Goal: Task Accomplishment & Management: Use online tool/utility

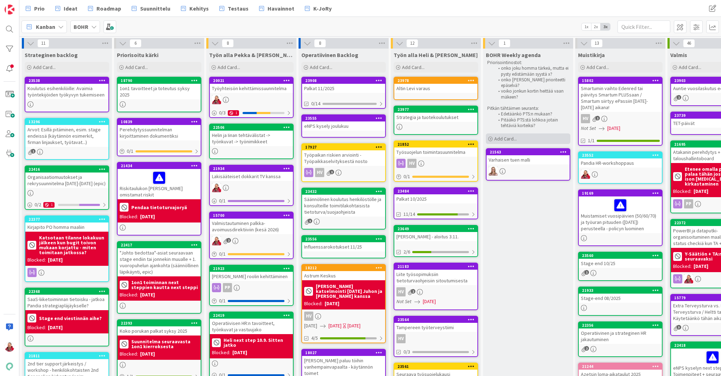
click at [499, 136] on span "Add Card..." at bounding box center [506, 139] width 23 height 6
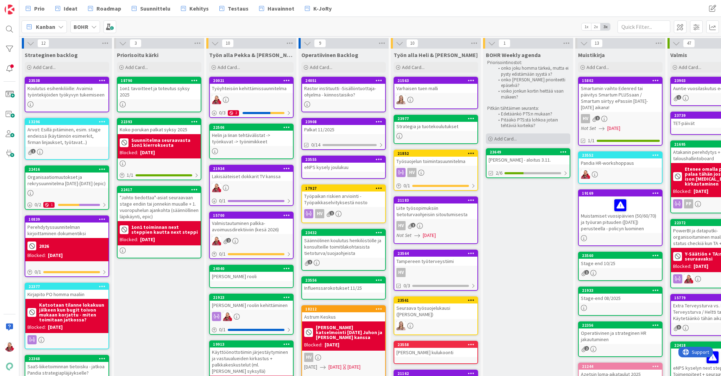
click at [512, 136] on span "Add Card..." at bounding box center [506, 139] width 23 height 6
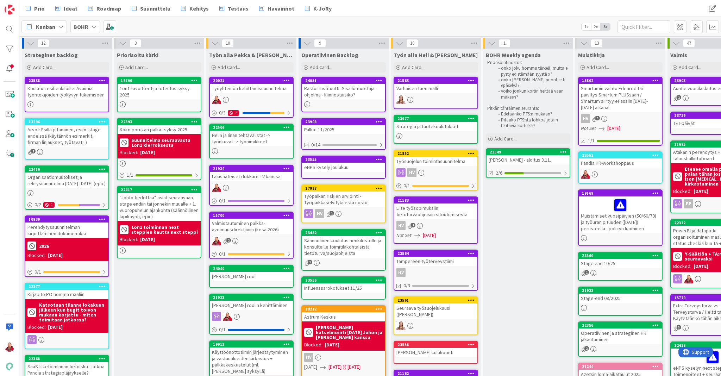
click at [447, 123] on div "Strategia ja tuotekoulutukset" at bounding box center [436, 126] width 83 height 9
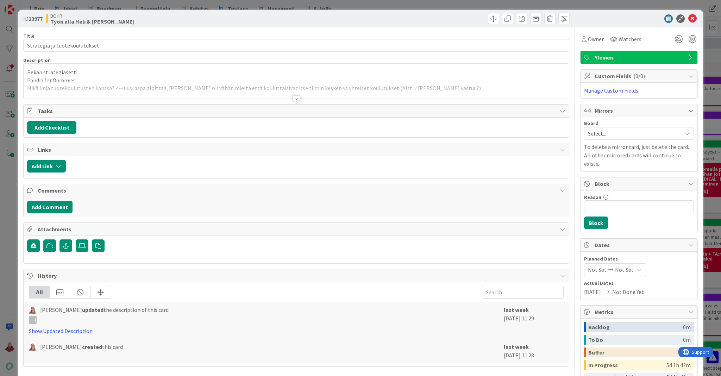
click at [294, 95] on div at bounding box center [297, 98] width 8 height 6
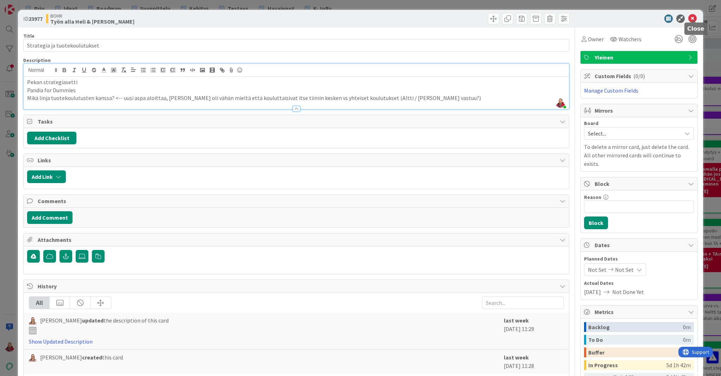
click at [694, 18] on icon at bounding box center [693, 18] width 8 height 8
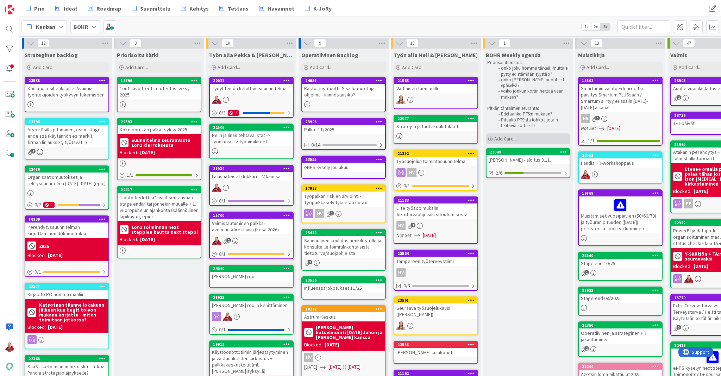
click at [518, 133] on div "Add Card..." at bounding box center [528, 138] width 85 height 11
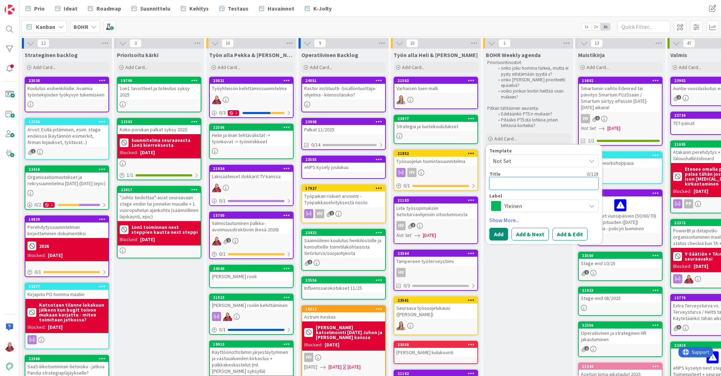
type textarea "x"
type textarea "M"
type textarea "x"
type textarea "My"
type textarea "x"
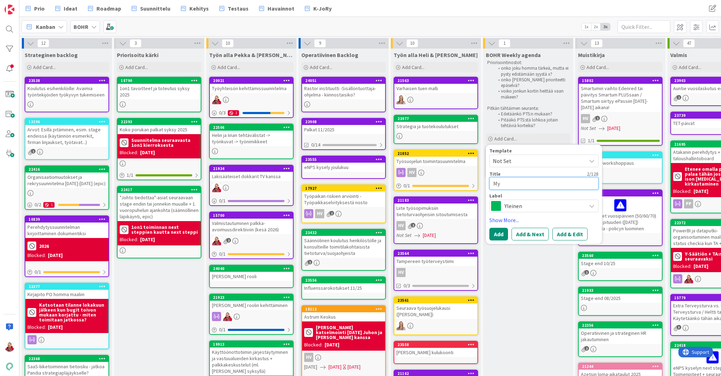
type textarea "Myy"
type textarea "x"
type textarea "Myyn"
type textarea "x"
type textarea "Myynt"
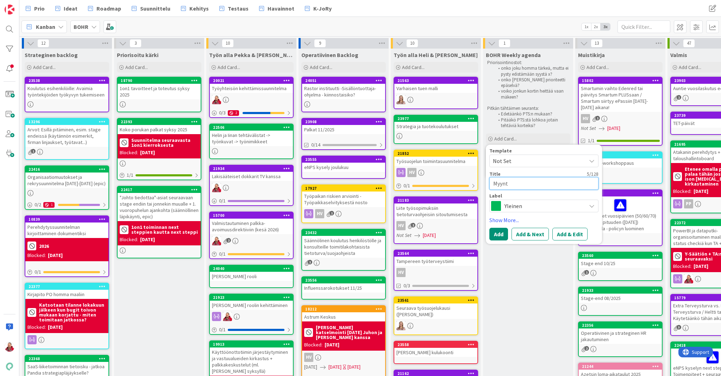
type textarea "x"
type textarea "Myynti"
type textarea "x"
type textarea "Myyntip"
type textarea "x"
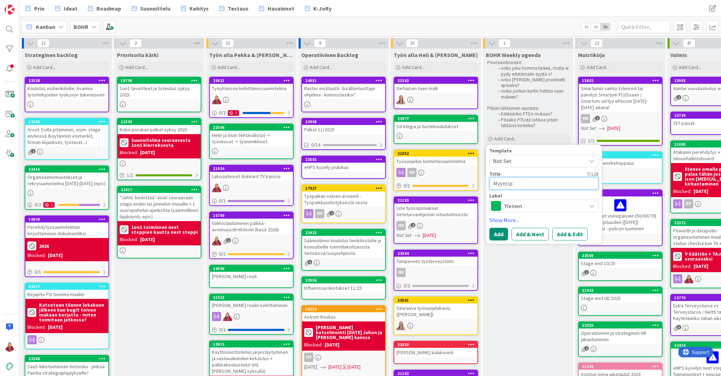
type textarea "Myyntipä"
type textarea "x"
type textarea "Myyntipää"
type textarea "x"
type textarea "Myyntipääl"
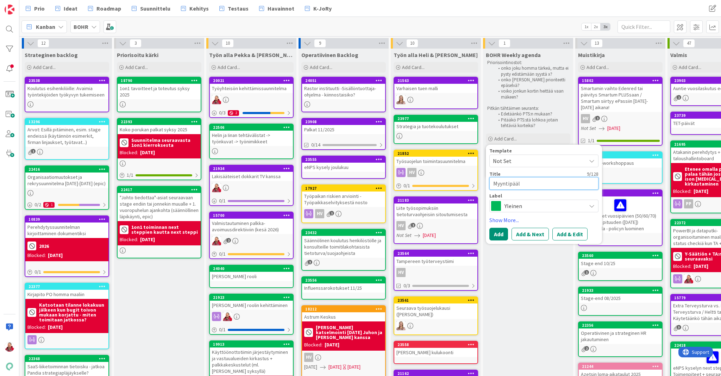
type textarea "x"
type textarea "Myyntipääll"
type textarea "x"
type textarea "Myyntipäälli"
type textarea "x"
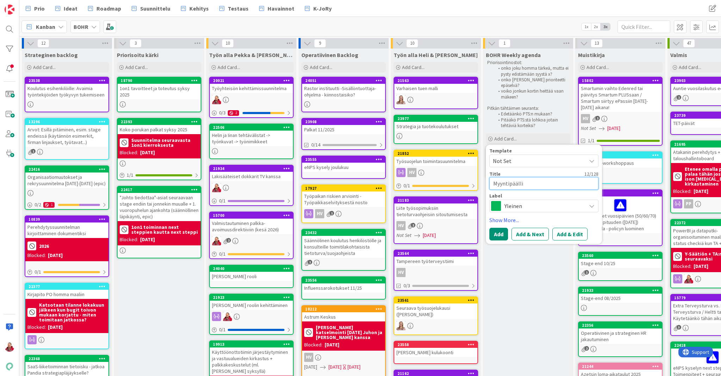
type textarea "Myyntipäällik"
type textarea "x"
type textarea "Myyntipäällikk"
type textarea "x"
type textarea "Myyntipäällikkö"
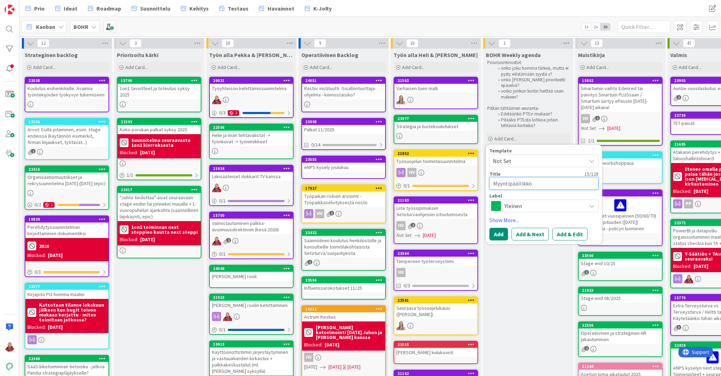
type textarea "x"
type textarea "Myyntipäällikkö-"
type textarea "x"
type textarea "Myyntipäällikkö-r"
type textarea "x"
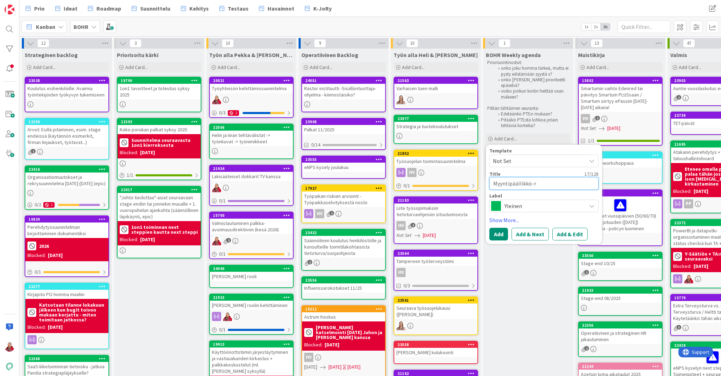
type textarea "Myyntipäällikkö-re"
type textarea "x"
type textarea "Myyntipäällikkö-rek"
type textarea "x"
type textarea "Myyntipäällikkö-rekr"
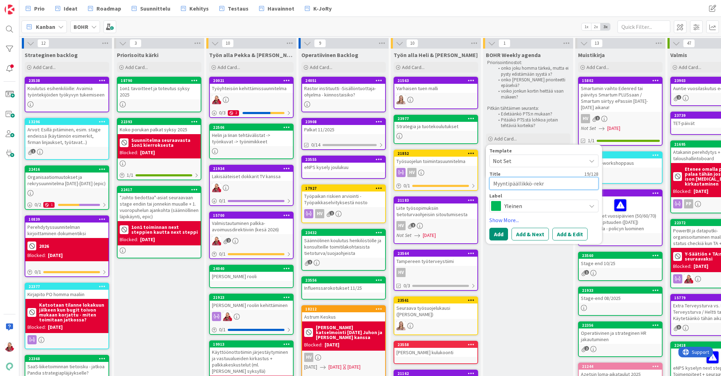
type textarea "x"
type textarea "Myyntipäällikkö-rekry"
click at [560, 228] on button "Add & Edit" at bounding box center [570, 234] width 35 height 13
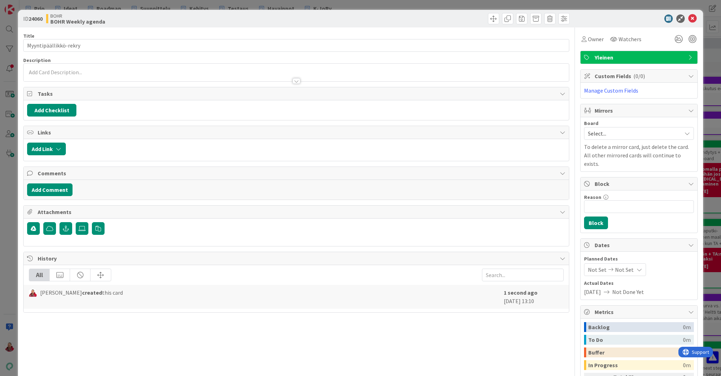
click at [185, 74] on div at bounding box center [297, 77] width 546 height 7
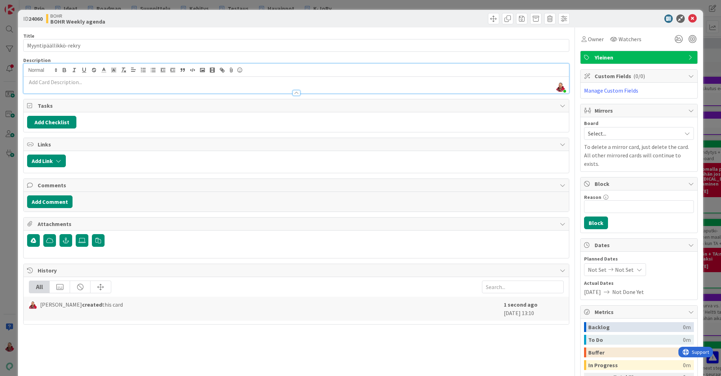
click at [165, 78] on p at bounding box center [296, 82] width 539 height 8
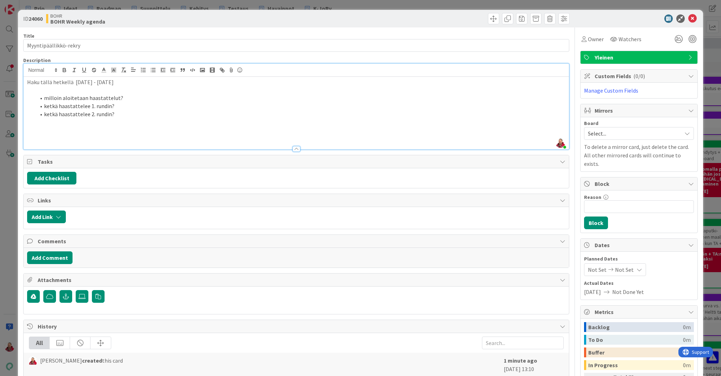
click at [106, 94] on li "milloin aloitetaan haastattelut?" at bounding box center [301, 98] width 530 height 8
click at [104, 110] on li "ketkä haastattelee 2. rundin?" at bounding box center [301, 114] width 530 height 8
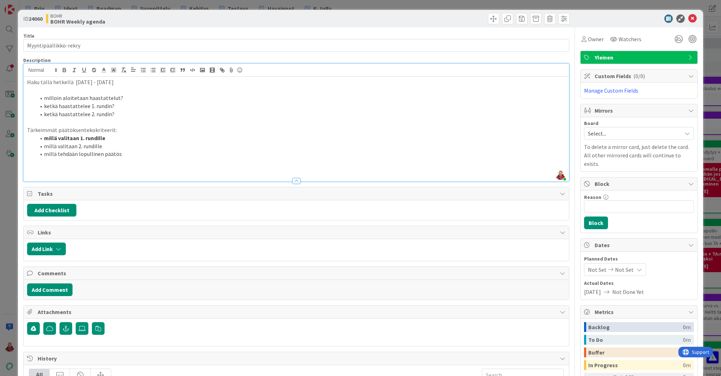
click at [116, 150] on li "millä tehdään lopullinen päätös" at bounding box center [301, 154] width 530 height 8
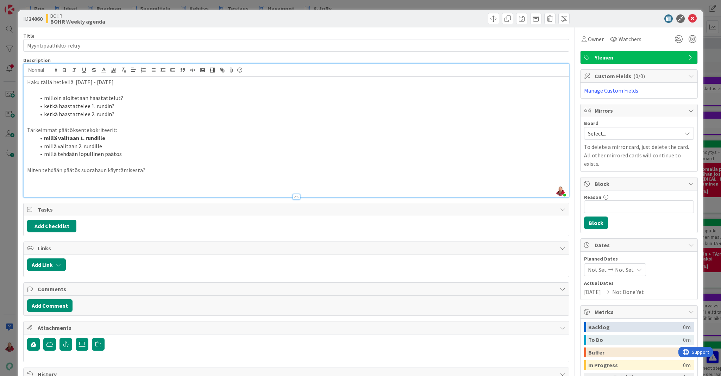
click at [431, 14] on div at bounding box center [434, 18] width 272 height 11
click at [86, 166] on p "Miten tehdään päätös suorahaun käyttämisestä?" at bounding box center [296, 170] width 539 height 8
click at [695, 17] on icon at bounding box center [693, 18] width 8 height 8
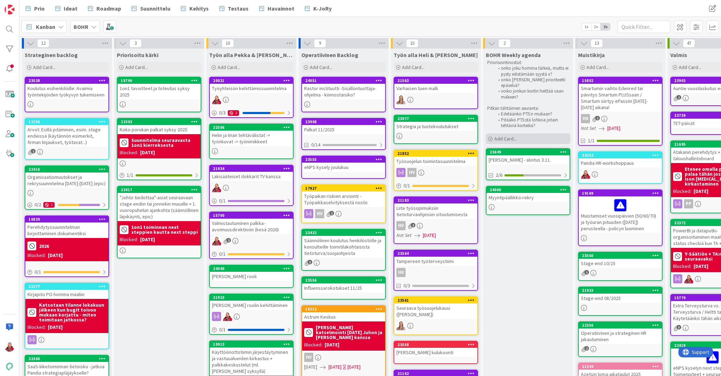
click at [507, 136] on span "Add Card..." at bounding box center [506, 139] width 23 height 6
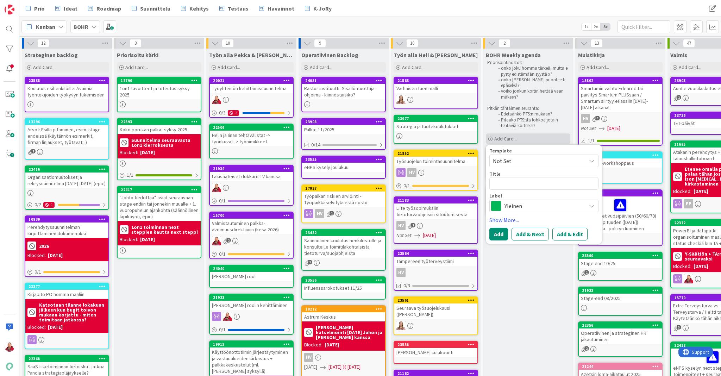
click at [499, 136] on span "Add Card..." at bounding box center [506, 139] width 23 height 6
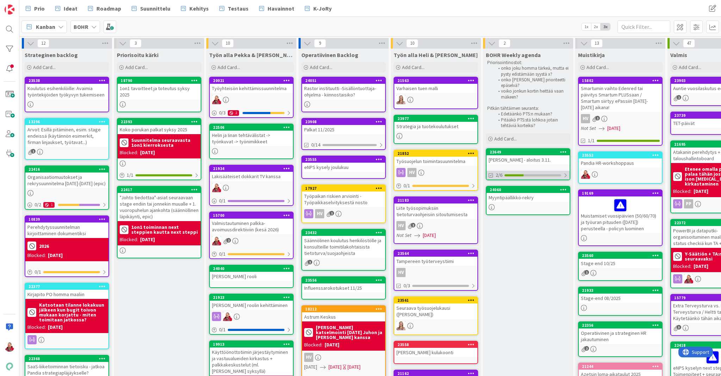
click at [567, 173] on div at bounding box center [566, 176] width 4 height 6
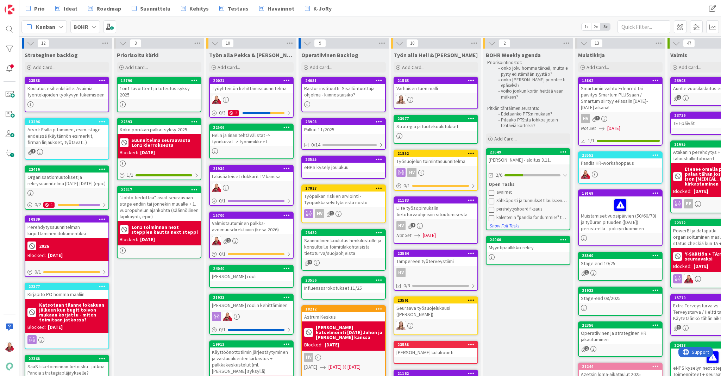
click at [537, 104] on div "Priorisointinostot: onko joku homma tärkeä, mutta ei pysty edistämään syystä x?…" at bounding box center [528, 94] width 85 height 72
click at [519, 133] on div "Add Card..." at bounding box center [528, 138] width 85 height 11
click at [418, 124] on div "Strategia ja tuotekoulutukset" at bounding box center [436, 126] width 83 height 9
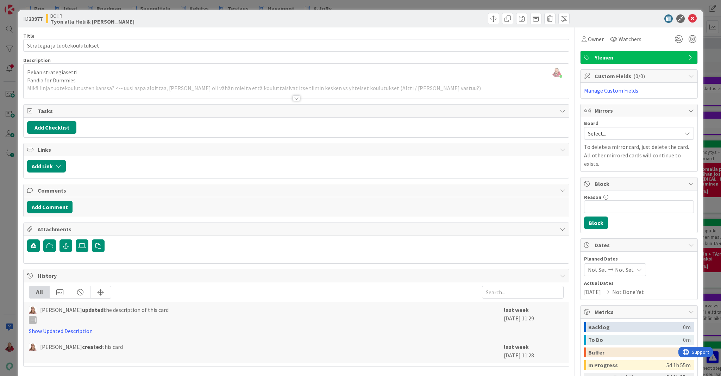
click at [297, 95] on div at bounding box center [297, 98] width 8 height 6
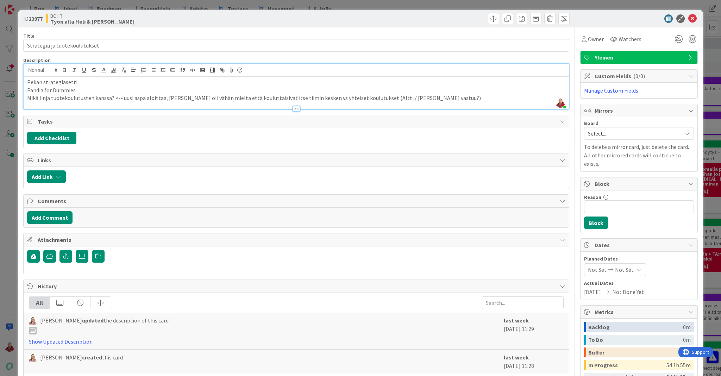
click at [378, 25] on div "ID 23977 [PERSON_NAME] Työn alla Heli & Iina" at bounding box center [360, 19] width 685 height 18
click at [696, 14] on icon at bounding box center [693, 18] width 8 height 8
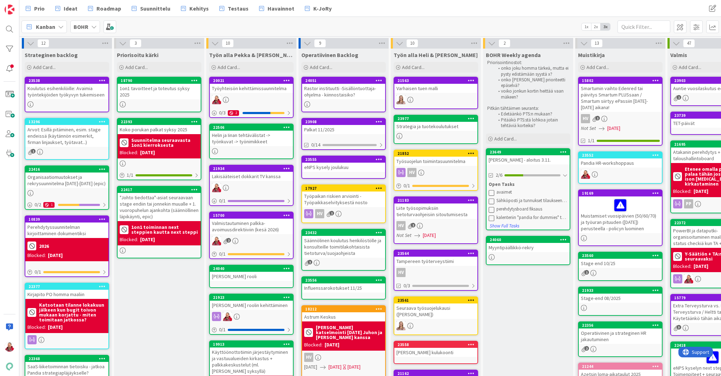
click at [519, 155] on div "[PERSON_NAME] - aloitus 3.11." at bounding box center [528, 159] width 83 height 9
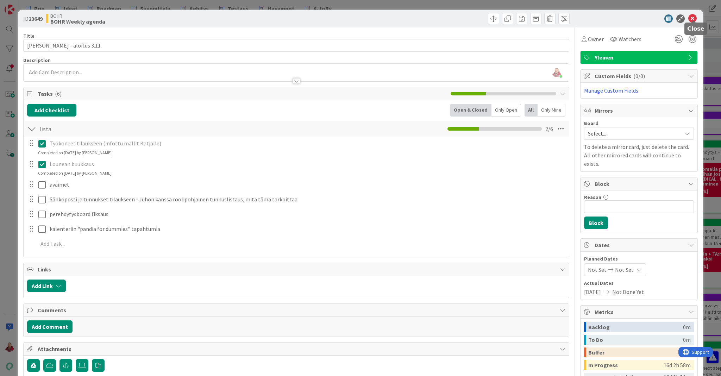
click at [693, 17] on icon at bounding box center [693, 18] width 8 height 8
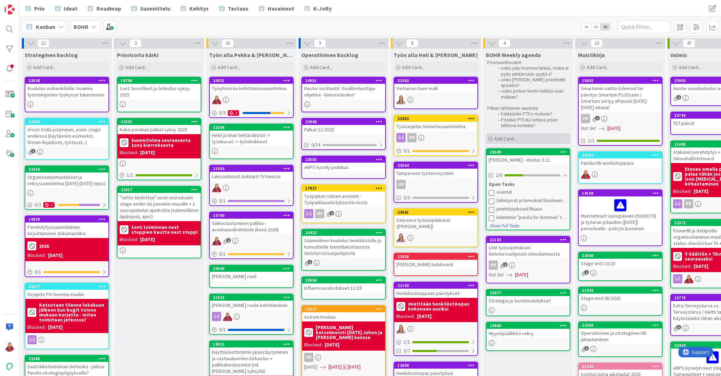
click at [507, 136] on span "Add Card..." at bounding box center [506, 139] width 23 height 6
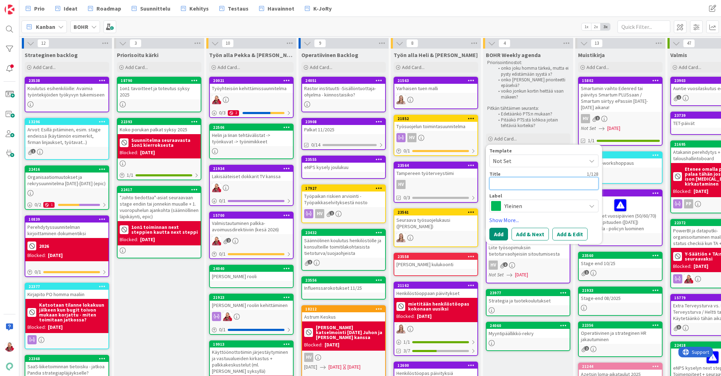
type textarea "x"
type textarea "-"
type textarea "x"
type textarea "-h"
type textarea "x"
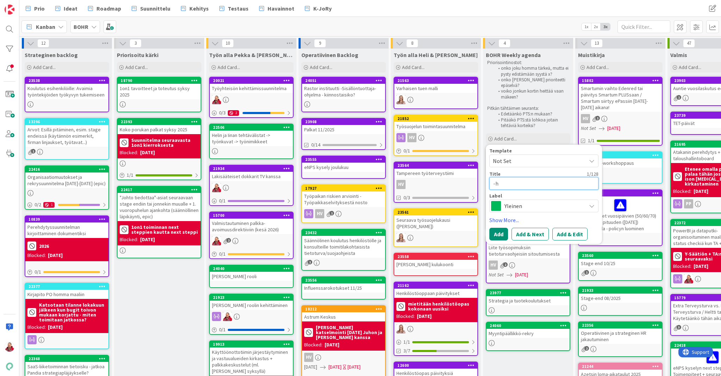
type textarea "-hr"
type textarea "x"
type textarea "-h"
type textarea "x"
type textarea "-"
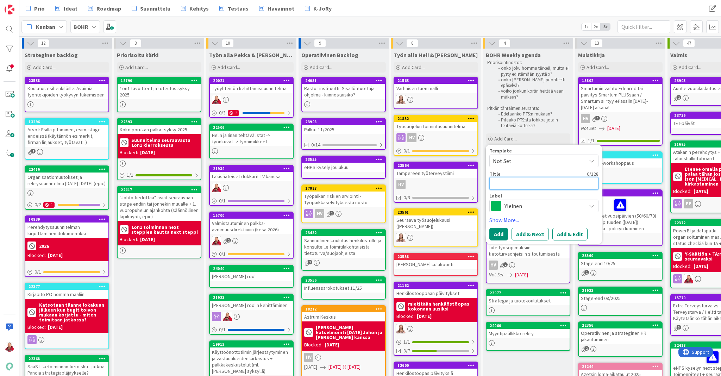
type textarea "x"
type textarea "H"
type textarea "x"
type textarea "HR"
type textarea "x"
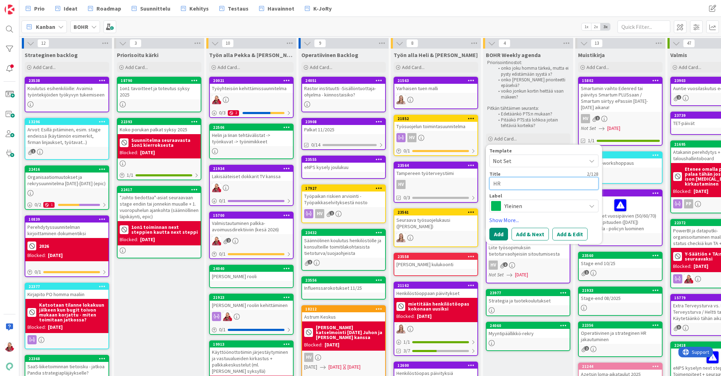
type textarea "HR-"
type textarea "x"
type textarea "HR-P"
type textarea "x"
type textarea "HR-Pä"
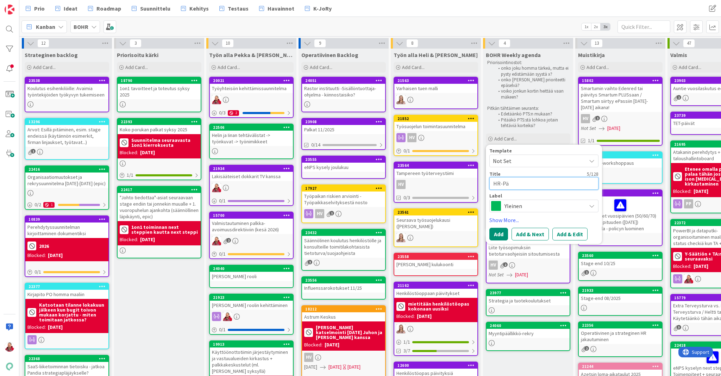
type textarea "x"
type textarea "HR-Pää"
type textarea "x"
type textarea "HR-Pääl"
type textarea "x"
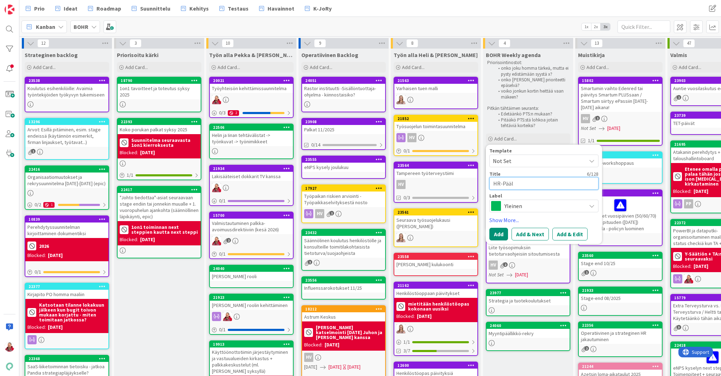
type textarea "HR-Pääll"
type textarea "x"
type textarea "HR-Päälli"
type textarea "x"
type textarea "HR-Päällik"
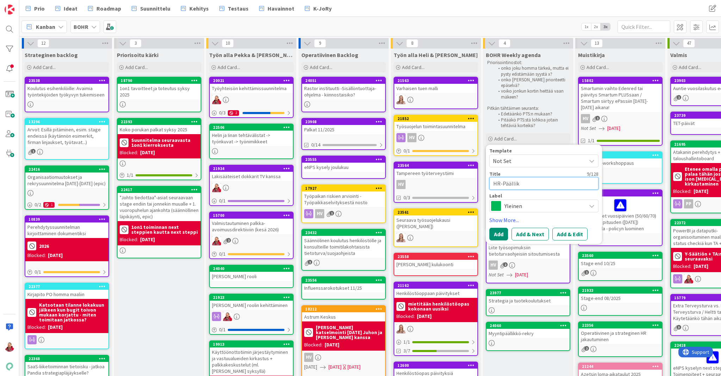
type textarea "x"
type textarea "HR-Päällikk"
type textarea "x"
type textarea "HR-Päällikkö"
type textarea "x"
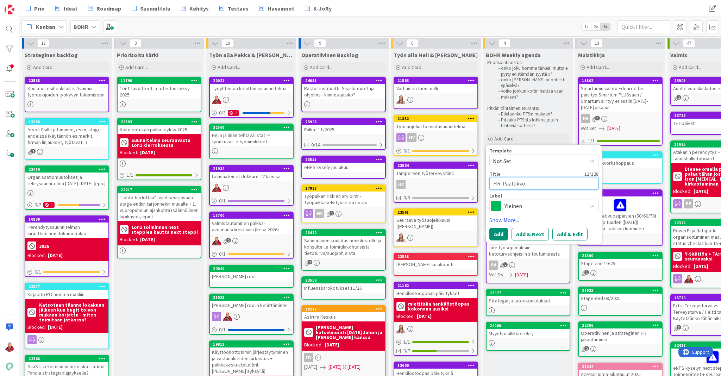
type textarea "HR-Päällikkö/"
type textarea "x"
type textarea "HR-Päällikkö/J"
type textarea "x"
type textarea "HR-Päällikkö/[PERSON_NAME]"
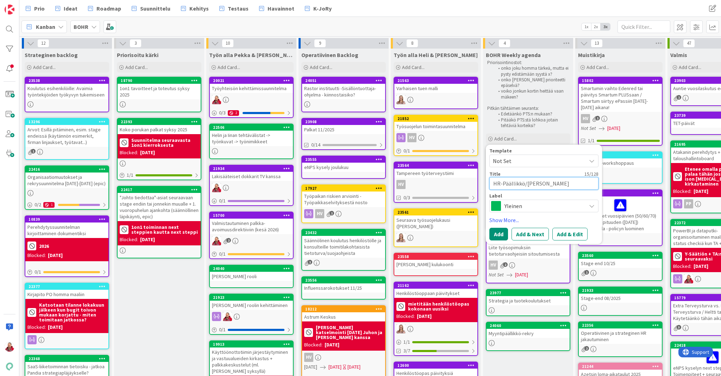
type textarea "x"
type textarea "HR-Päällikkö/[PERSON_NAME]"
type textarea "x"
type textarea "HR-Päällikkö/[PERSON_NAME]"
type textarea "x"
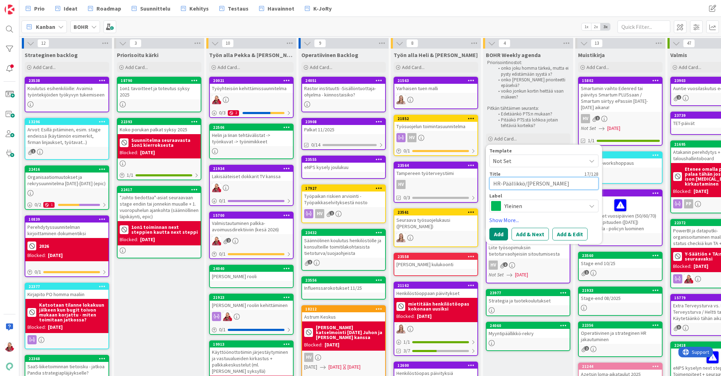
type textarea "HR-Päällikkö/[PERSON_NAME]"
type textarea "x"
type textarea "HR-Päällikkö/[PERSON_NAME]"
type textarea "x"
type textarea "HR-Päällikkö/[PERSON_NAME]"
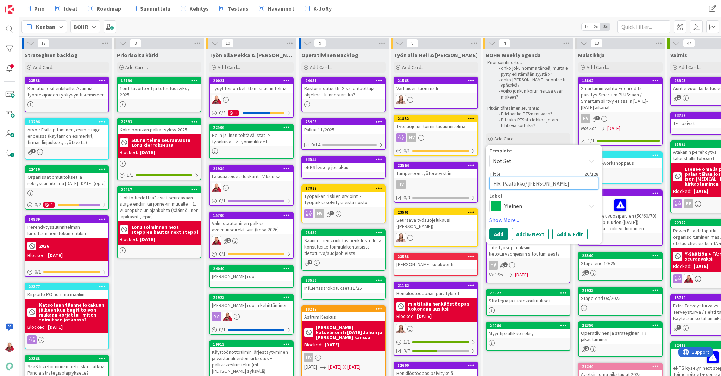
type textarea "x"
type textarea "HR-Päällikkö/"
type textarea "x"
type textarea "HR-Päällikkö"
type textarea "x"
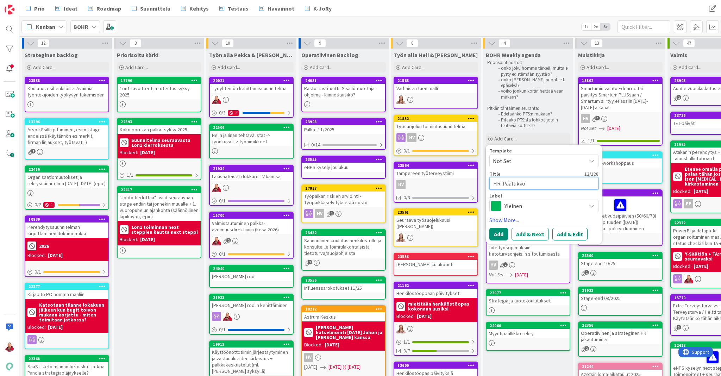
type textarea "HR-"
type textarea "x"
type textarea "HR-p"
type textarea "x"
type textarea "HR-pä"
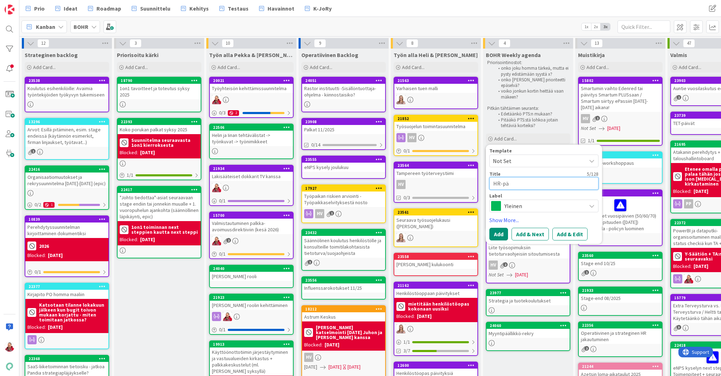
type textarea "x"
type textarea "HR-pää"
type textarea "x"
type textarea "HR-pääl"
type textarea "x"
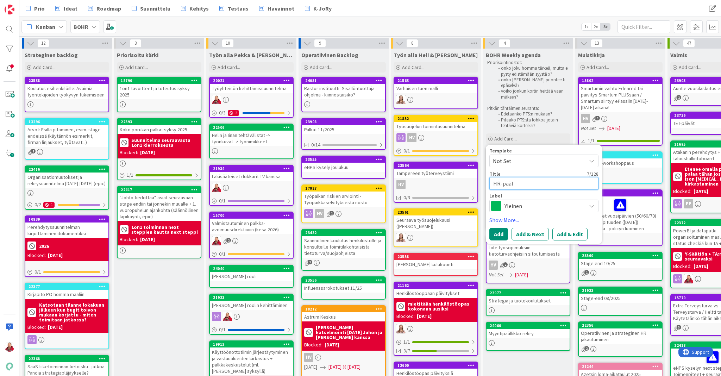
type textarea "HR-pääll"
type textarea "x"
type textarea "HR-päälli"
type textarea "x"
type textarea "HR-päällik"
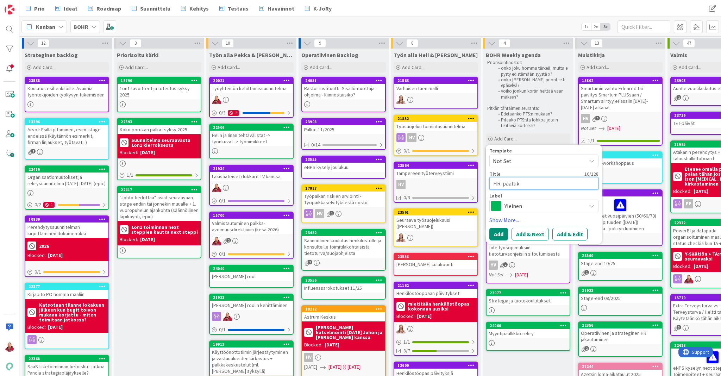
type textarea "x"
type textarea "HR-päällikk"
type textarea "x"
type textarea "HR-päällikkö"
type textarea "x"
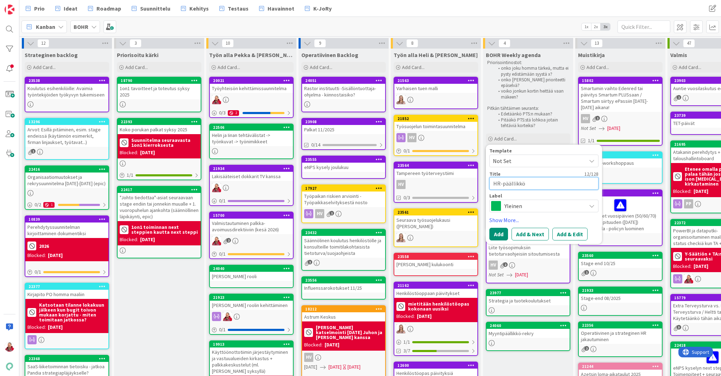
type textarea "HR-päällikkö-"
type textarea "x"
type textarea "HR-päällikkö-r"
type textarea "x"
type textarea "HR-päällikkö-re"
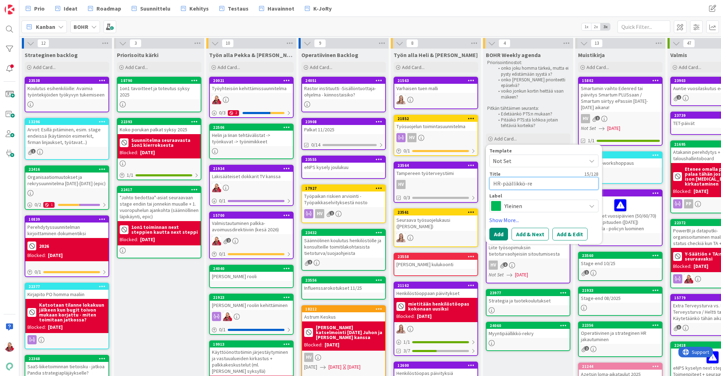
type textarea "x"
type textarea "HR-päällikkö-rer"
type textarea "x"
type textarea "HR-päällikkö-rerk"
type textarea "x"
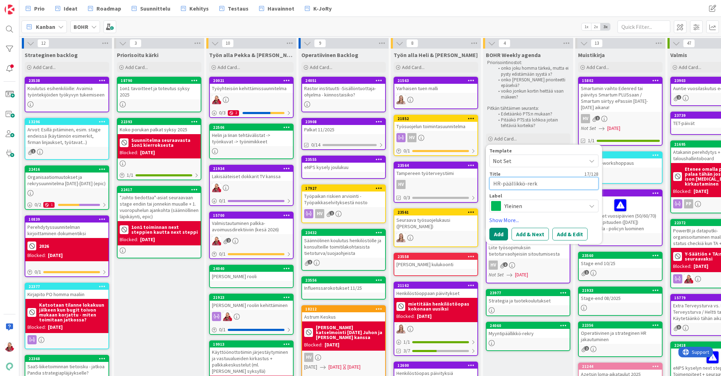
type textarea "HR-päällikkö-rer"
type textarea "x"
type textarea "HR-päällikkö-re"
type textarea "x"
type textarea "HR-päällikkö-rek"
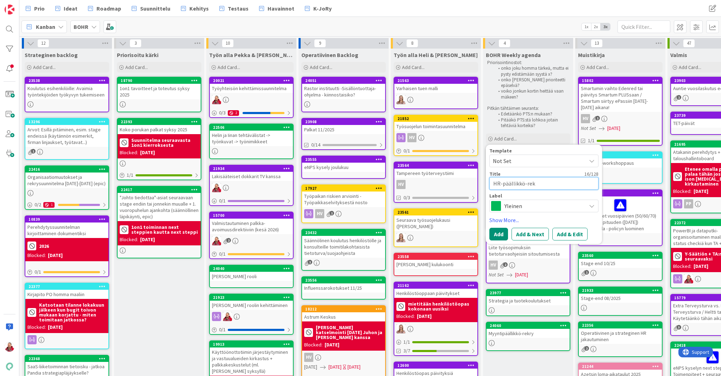
type textarea "x"
type textarea "HR-päällikkö-rekr"
type textarea "x"
type textarea "HR-päällikkö-rekry"
click at [565, 228] on button "Add & Edit" at bounding box center [570, 234] width 35 height 13
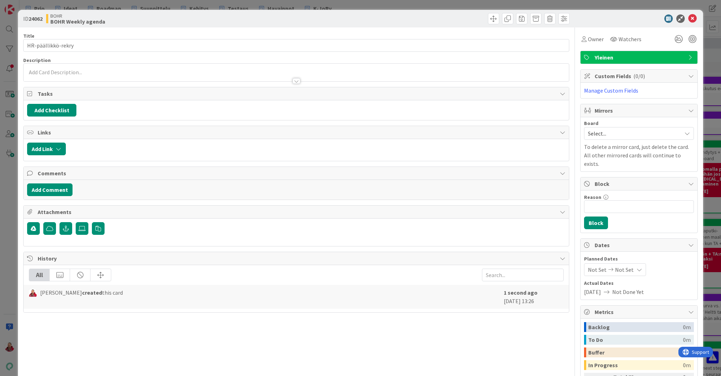
click at [695, 15] on icon at bounding box center [693, 18] width 8 height 8
